Goal: Task Accomplishment & Management: Manage account settings

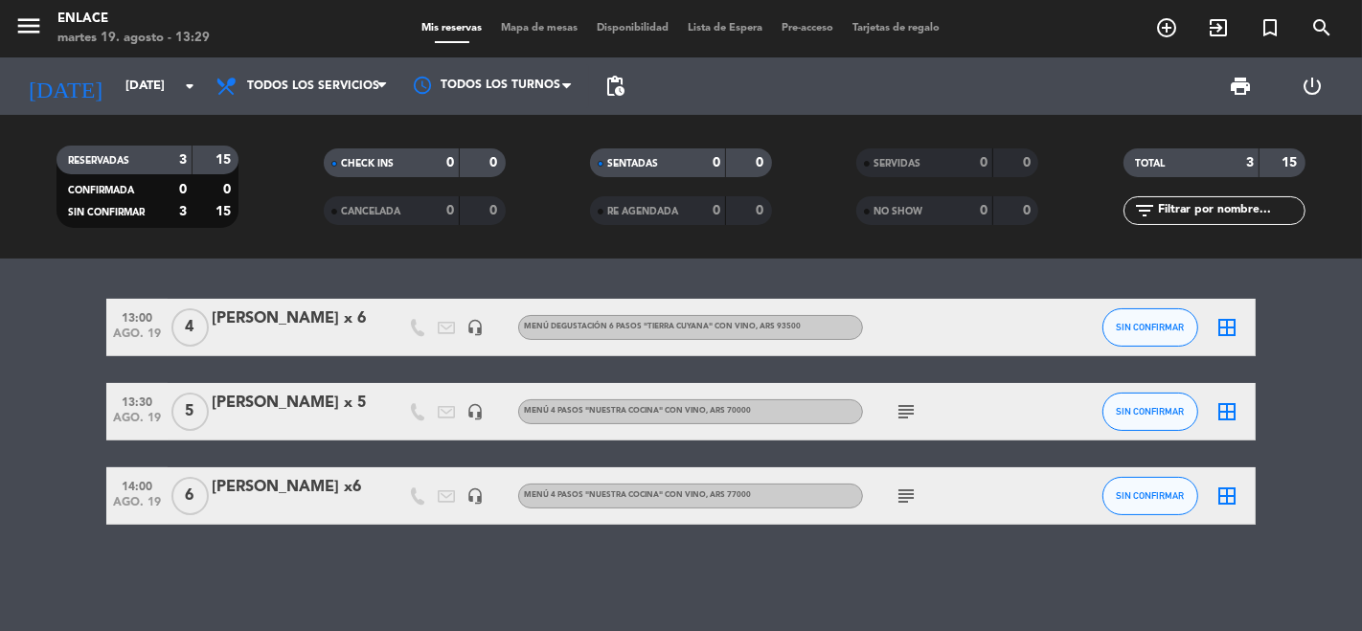
click at [930, 501] on div "subject" at bounding box center [949, 495] width 172 height 56
click at [907, 490] on icon "subject" at bounding box center [905, 496] width 23 height 23
click at [394, 491] on div at bounding box center [388, 495] width 29 height 56
click at [299, 489] on div "[PERSON_NAME] x6" at bounding box center [293, 487] width 163 height 25
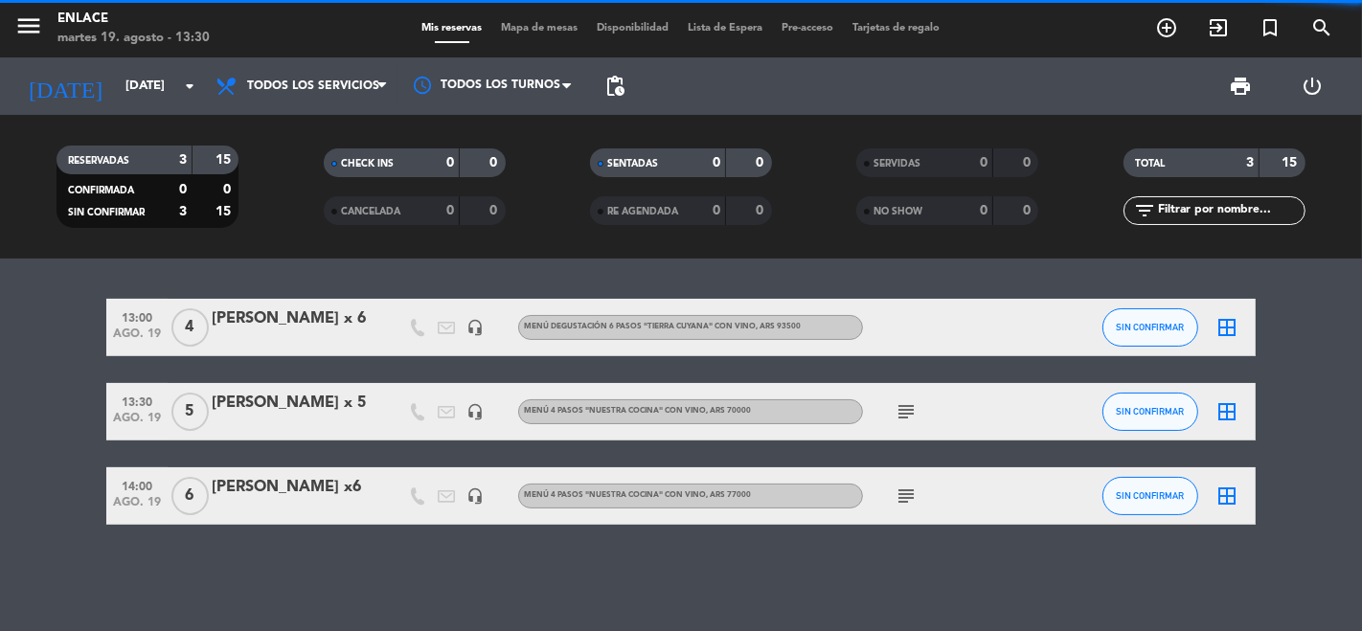
click at [355, 331] on div "[PERSON_NAME] x 6" at bounding box center [293, 318] width 163 height 25
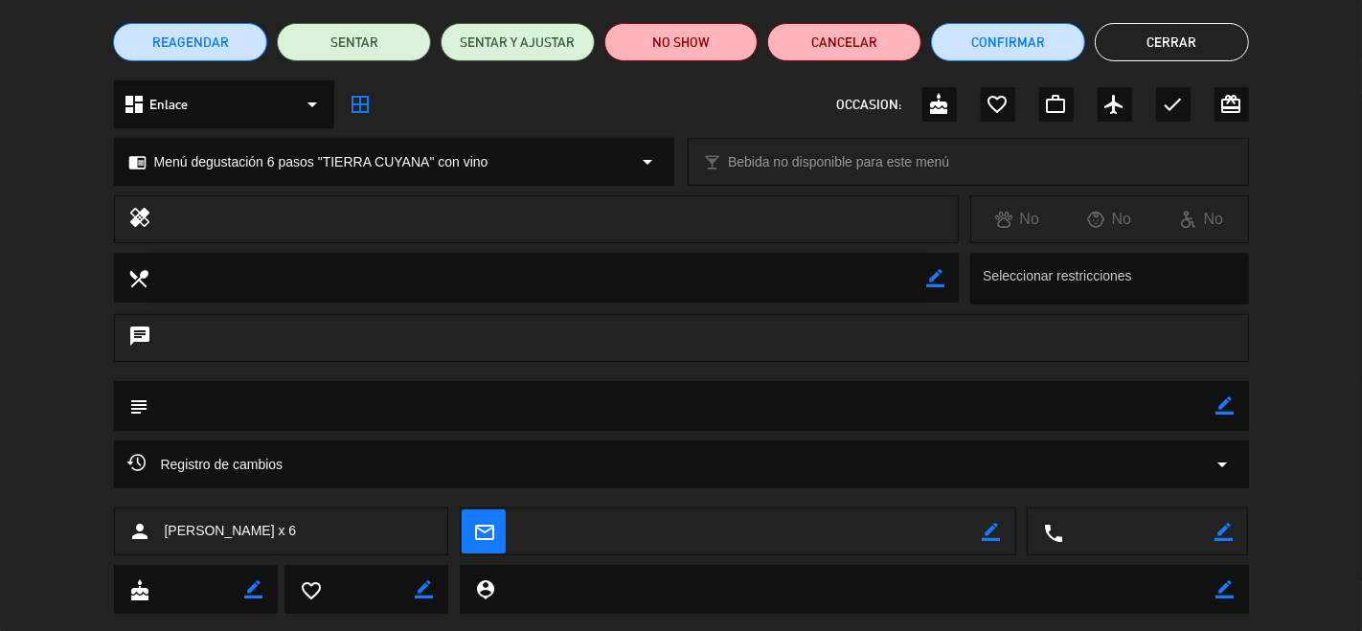
scroll to position [189, 0]
